Goal: Navigation & Orientation: Find specific page/section

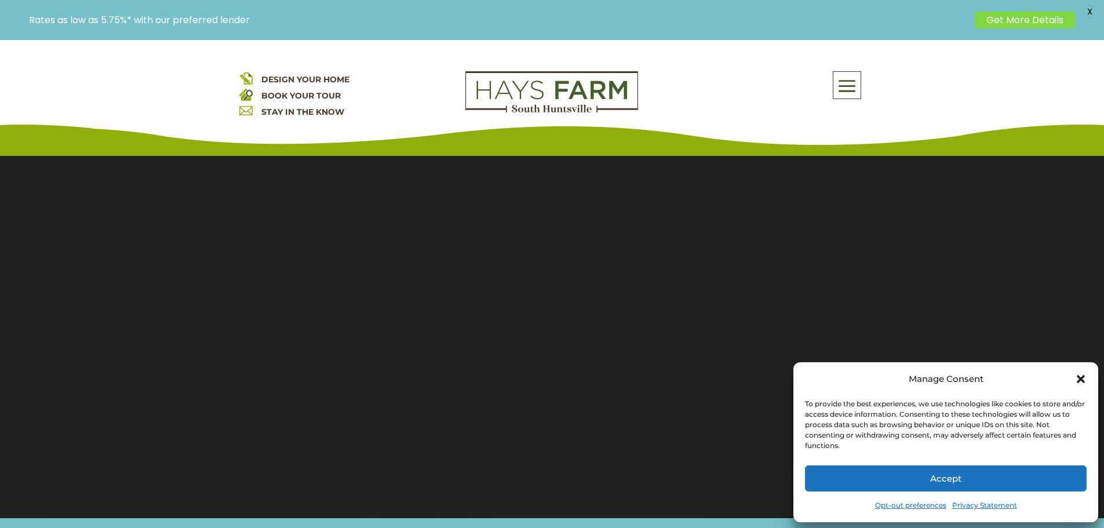
click at [936, 480] on button "Accept" at bounding box center [946, 479] width 282 height 26
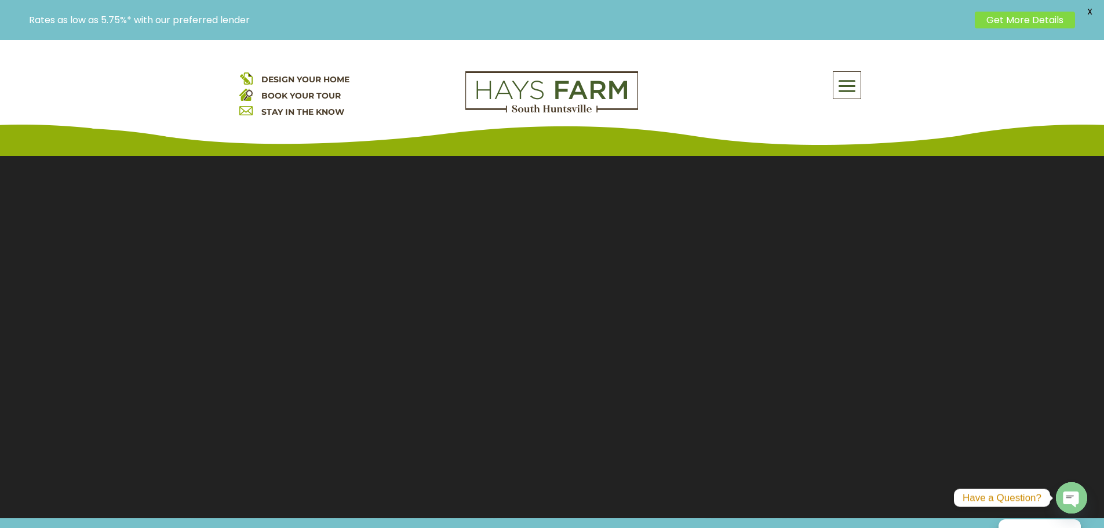
click at [850, 90] on span at bounding box center [847, 86] width 27 height 27
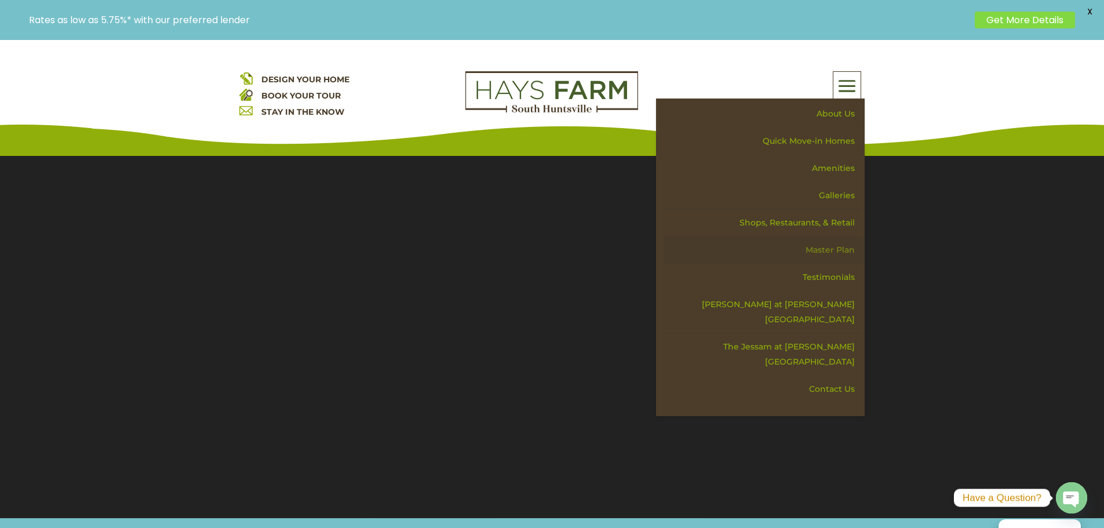
click at [843, 243] on link "Master Plan" at bounding box center [764, 250] width 201 height 27
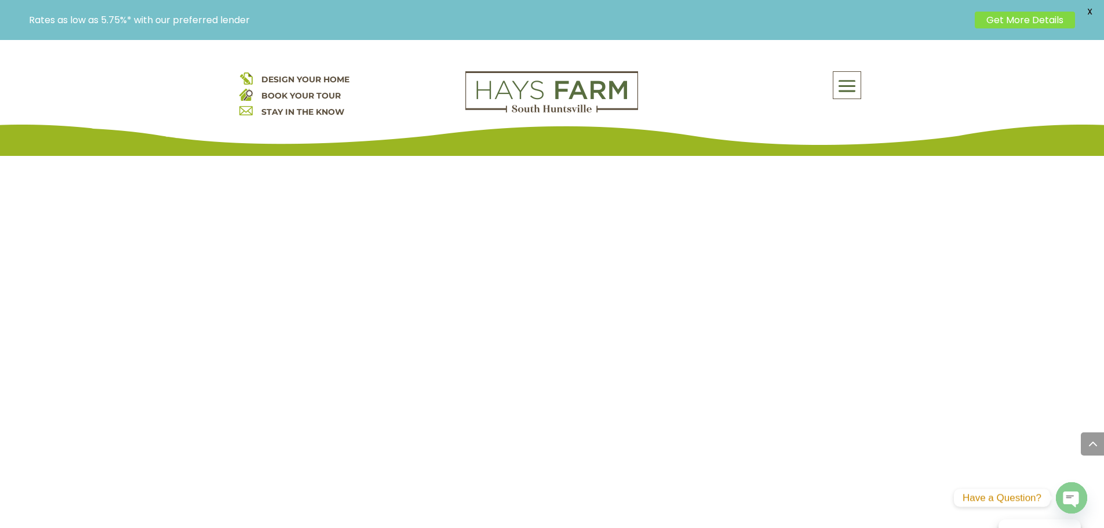
scroll to position [1198, 0]
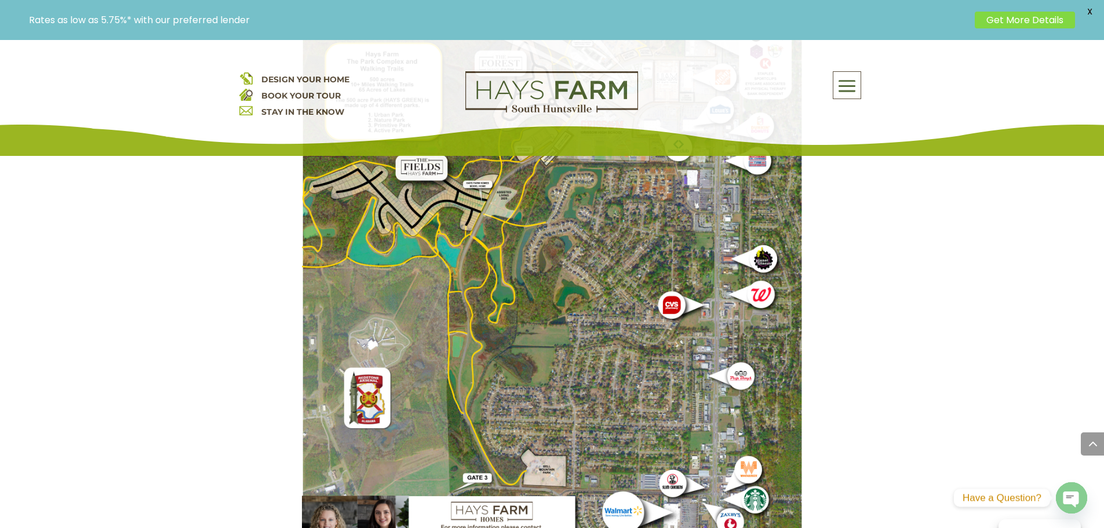
drag, startPoint x: 407, startPoint y: 357, endPoint x: 506, endPoint y: 316, distance: 106.6
click at [506, 316] on img at bounding box center [552, 230] width 501 height 668
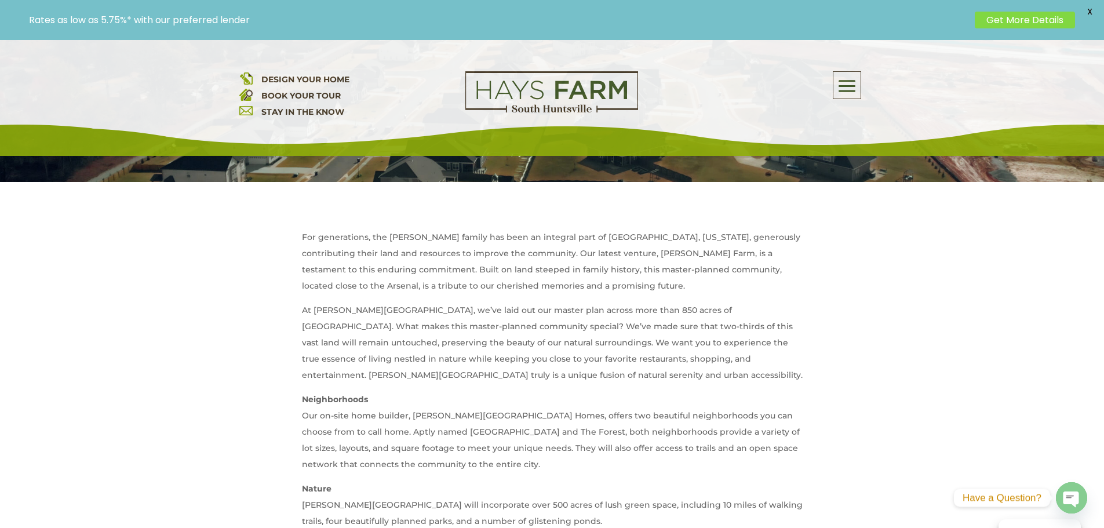
scroll to position [274, 0]
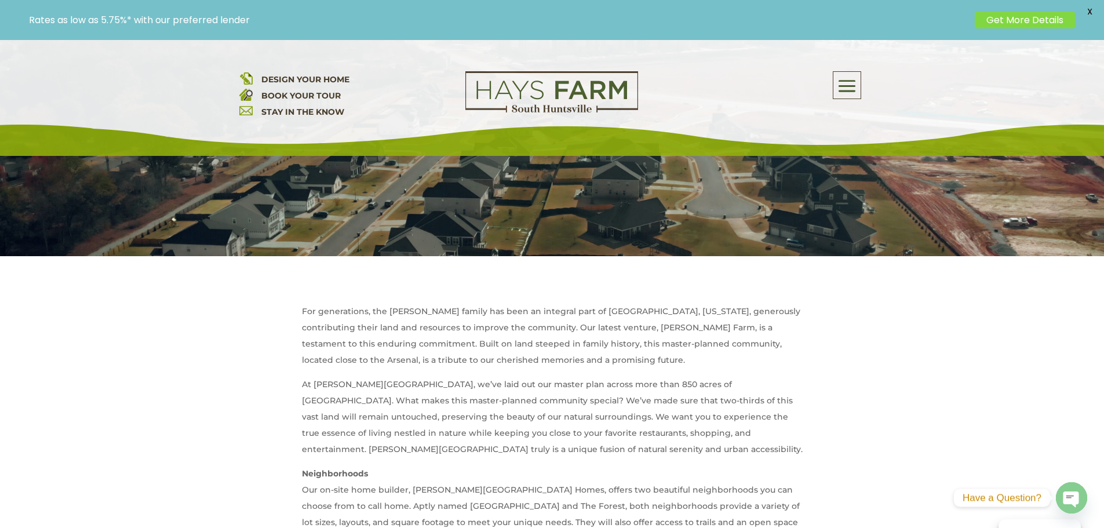
click at [854, 89] on span at bounding box center [847, 86] width 27 height 27
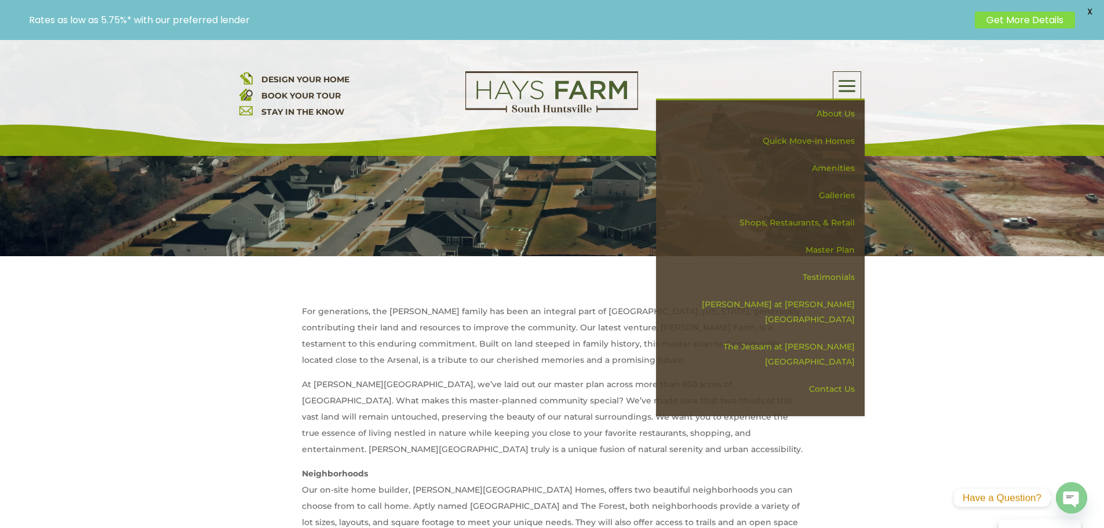
click at [309, 78] on span "DESIGN YOUR HOME" at bounding box center [305, 79] width 88 height 10
